Goal: Task Accomplishment & Management: Complete application form

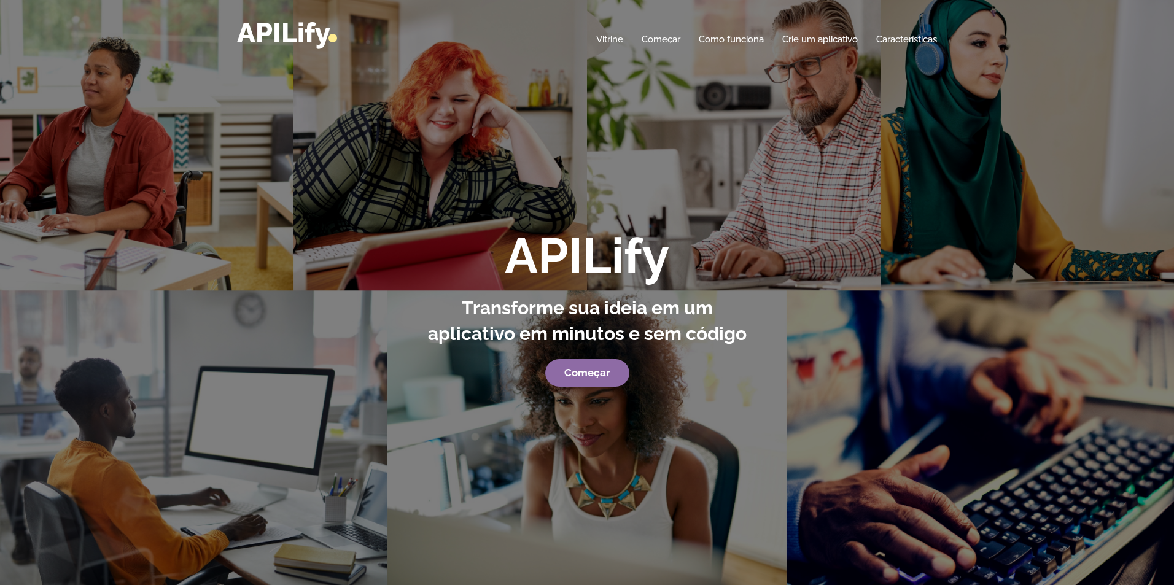
click at [598, 377] on font "Começar" at bounding box center [587, 373] width 46 height 12
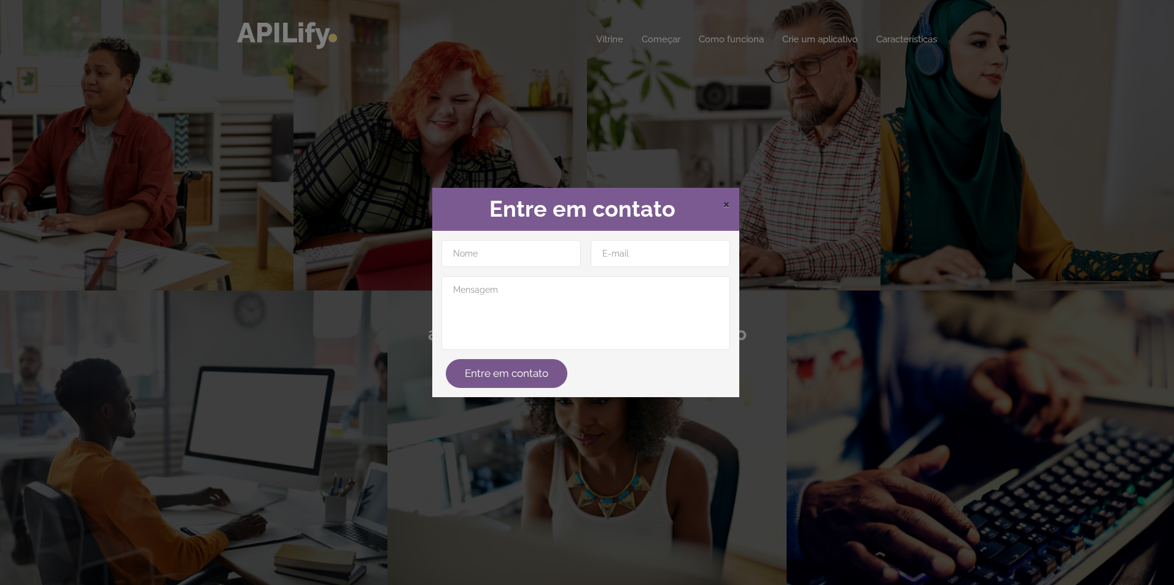
click at [728, 205] on font "×" at bounding box center [726, 203] width 7 height 18
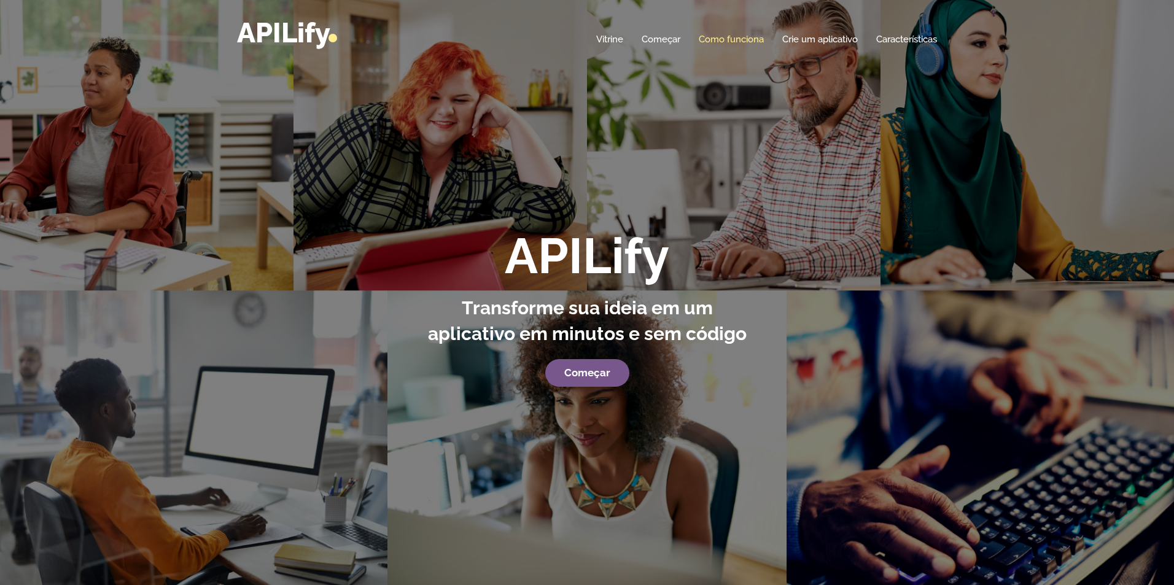
click at [728, 39] on font "Como funciona" at bounding box center [731, 39] width 65 height 11
click at [817, 41] on font "Crie um aplicativo" at bounding box center [821, 39] width 76 height 11
click at [836, 40] on font "Crie um aplicativo" at bounding box center [821, 39] width 76 height 11
click at [660, 38] on font "Começar" at bounding box center [661, 39] width 39 height 11
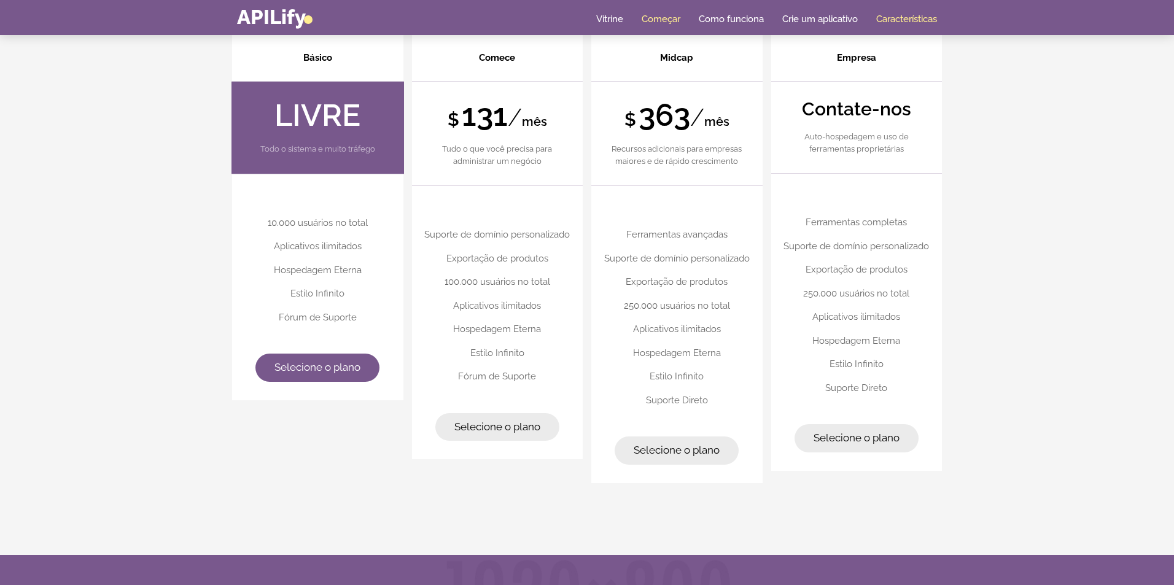
scroll to position [3493, 0]
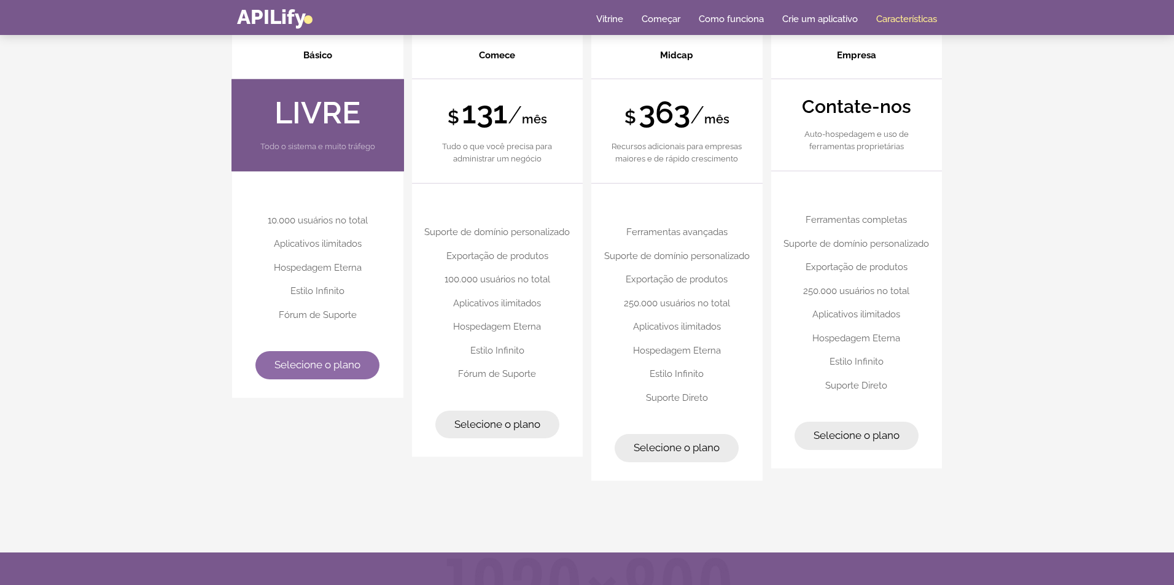
click at [345, 364] on font "Selecione o plano" at bounding box center [318, 365] width 86 height 12
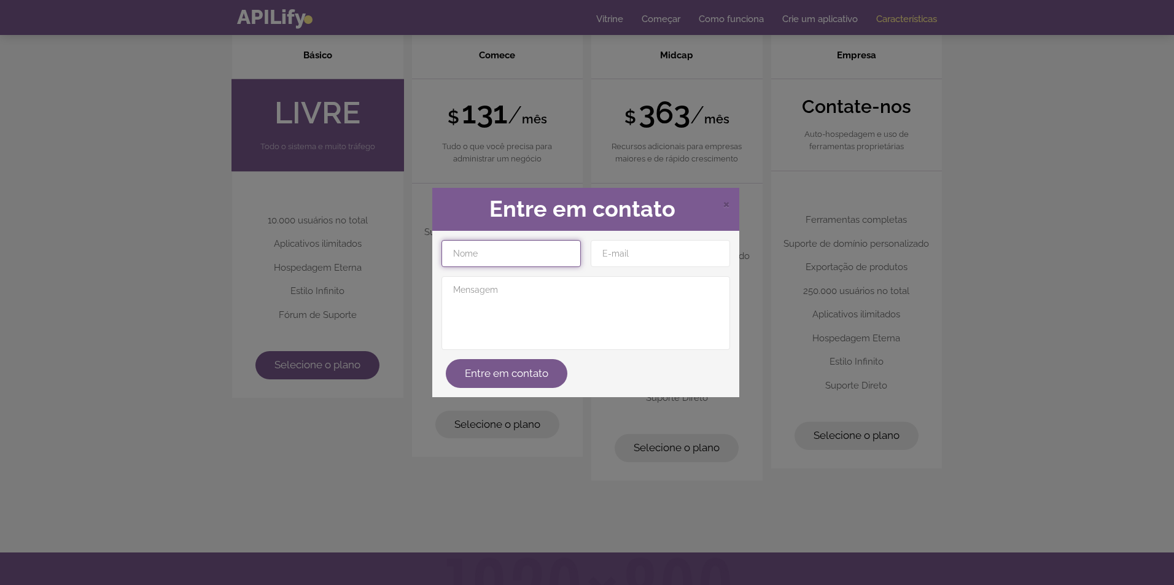
click at [510, 256] on input "text" at bounding box center [511, 253] width 139 height 27
type input "Jorge Santos"
click at [650, 251] on input "email" at bounding box center [660, 253] width 139 height 27
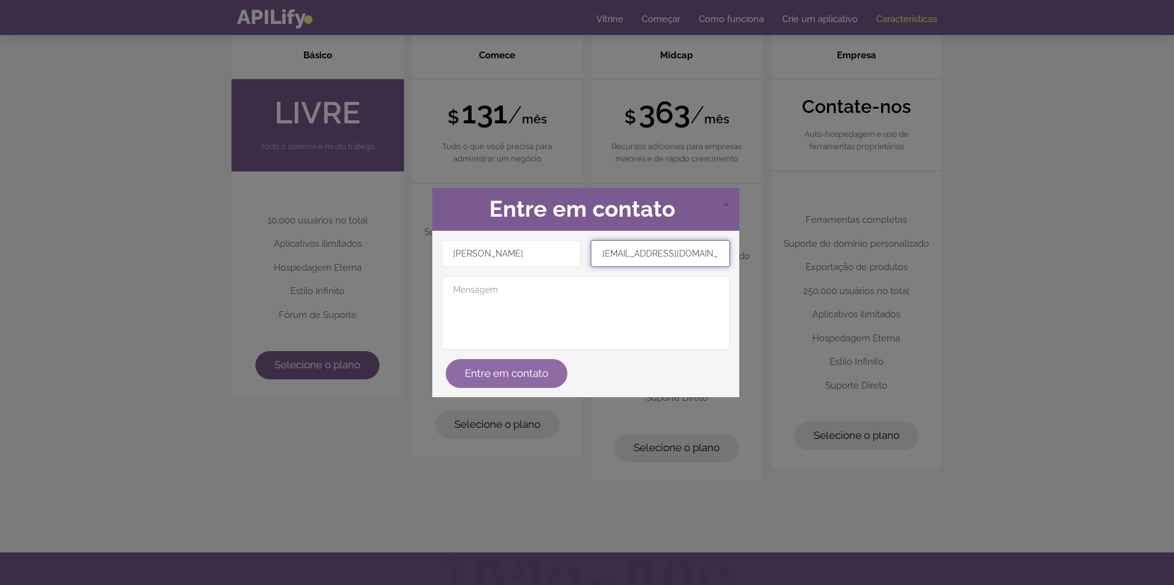
type input "jfelix2000@gmail.com"
click at [508, 375] on font "Entre em contato" at bounding box center [507, 373] width 84 height 12
